Goal: Use online tool/utility

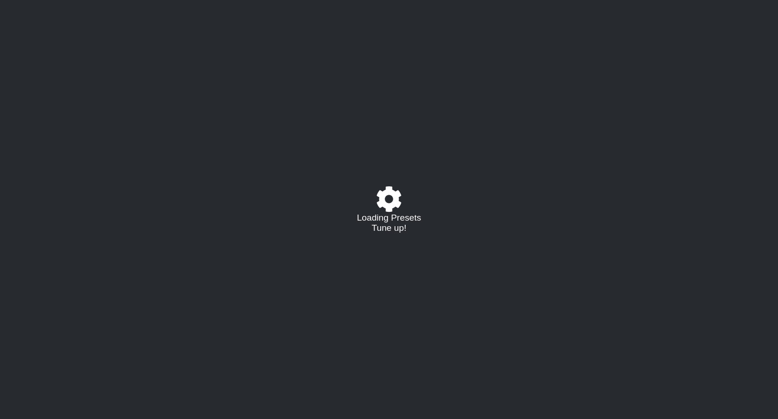
select select "/023177548424"
select select "A"
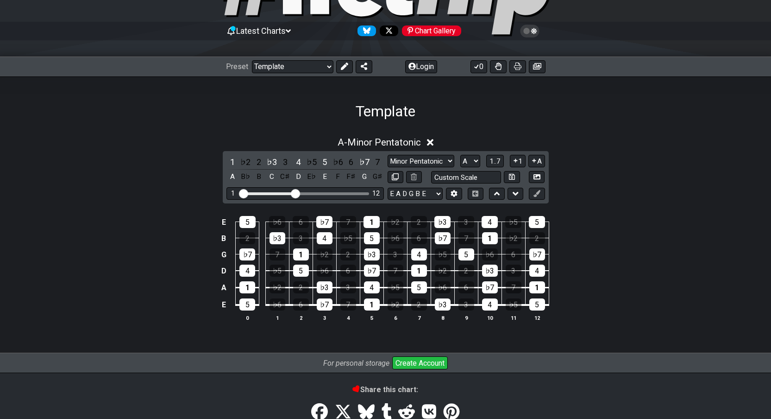
scroll to position [74, 0]
click at [434, 166] on select "Minor Pentatonic Major 3rds Minor Pentatonic Major Pentatonic Minor Blues Major…" at bounding box center [421, 161] width 67 height 13
click at [388, 155] on select "Minor Pentatonic Major 3rds Minor Pentatonic Major Pentatonic Minor Blues Major…" at bounding box center [421, 161] width 67 height 13
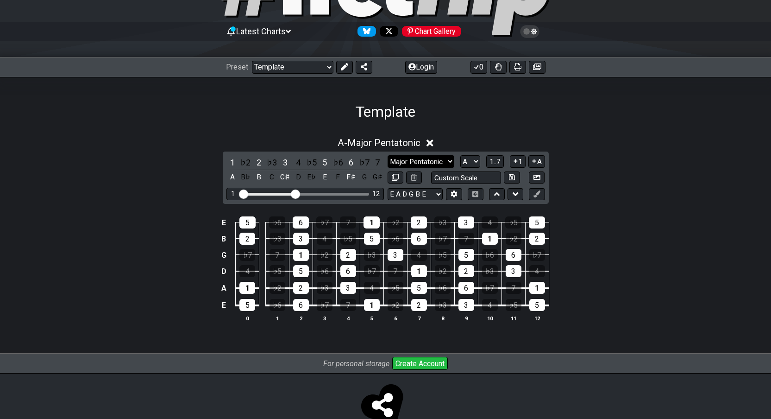
click at [446, 160] on select "Minor Pentatonic Major 3rds Minor Pentatonic Major Pentatonic Minor Blues Major…" at bounding box center [421, 161] width 67 height 13
click at [388, 155] on select "Minor Pentatonic Major 3rds Minor Pentatonic Major Pentatonic Minor Blues Major…" at bounding box center [421, 161] width 67 height 13
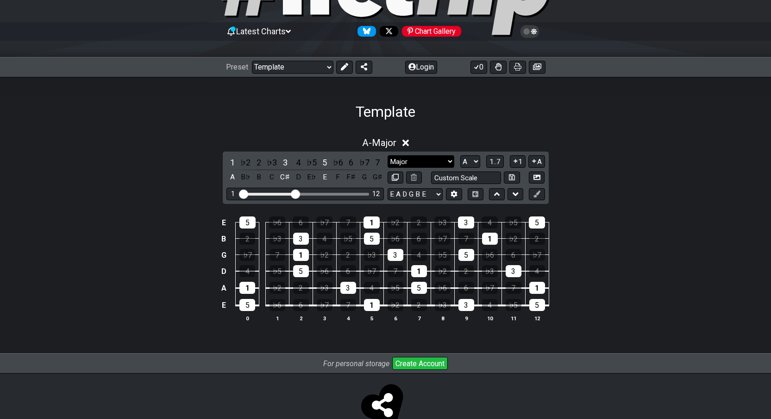
click at [432, 161] on select "Minor Pentatonic Major 3rds Minor Pentatonic Major Pentatonic Minor Blues Major…" at bounding box center [421, 161] width 67 height 13
select select "Major / [PERSON_NAME]"
click at [388, 155] on select "Minor Pentatonic Major 3rds Minor Pentatonic Major Pentatonic Minor Blues Major…" at bounding box center [421, 161] width 67 height 13
